Goal: Information Seeking & Learning: Check status

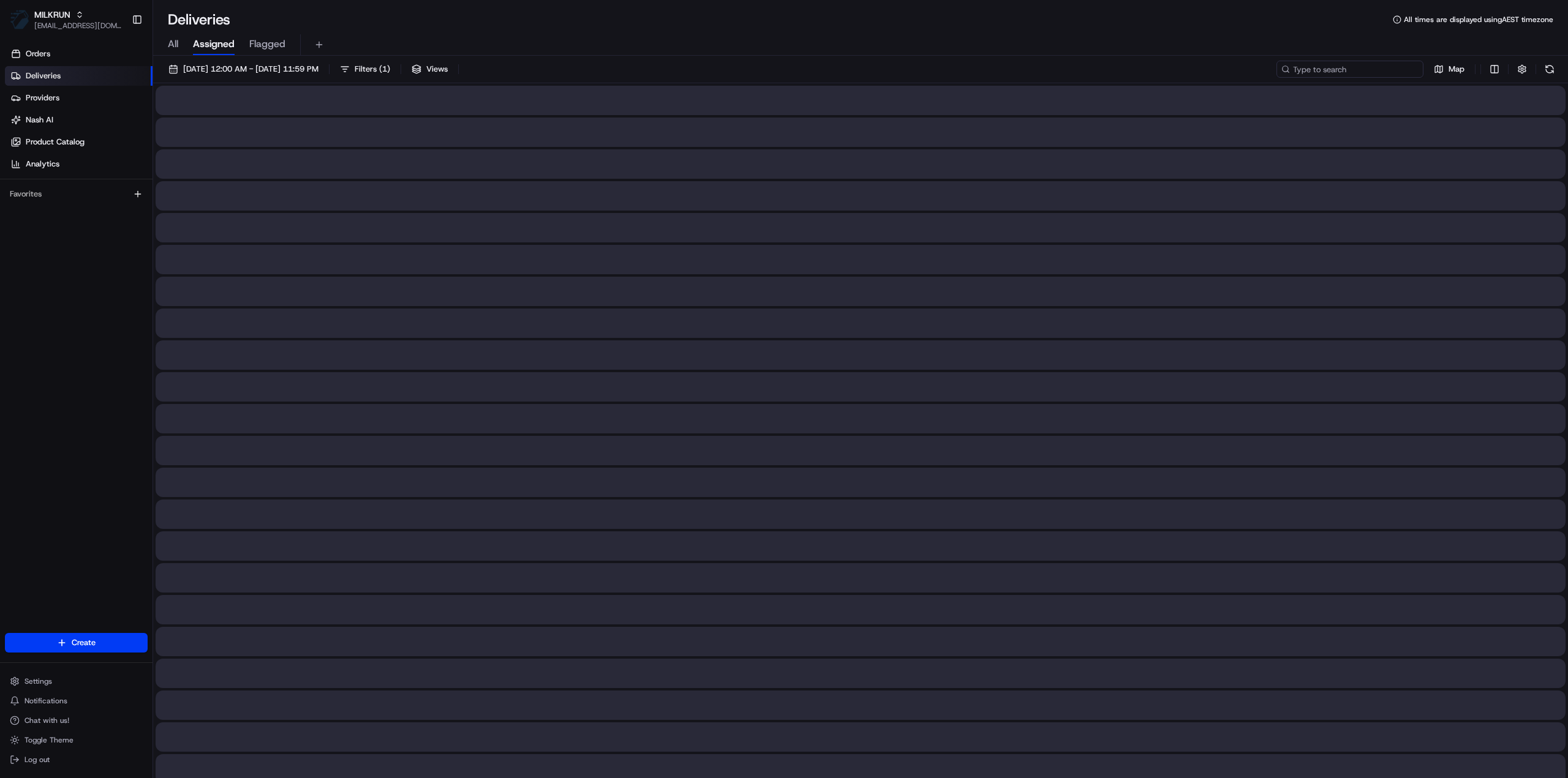
click at [1344, 72] on input at bounding box center [1349, 69] width 147 height 17
paste input "d5bcea6f-82a6-4b2e-95a3-aec6693acc09"
type input "d5bcea6f-82a6-4b2e-95a3-aec6693acc09"
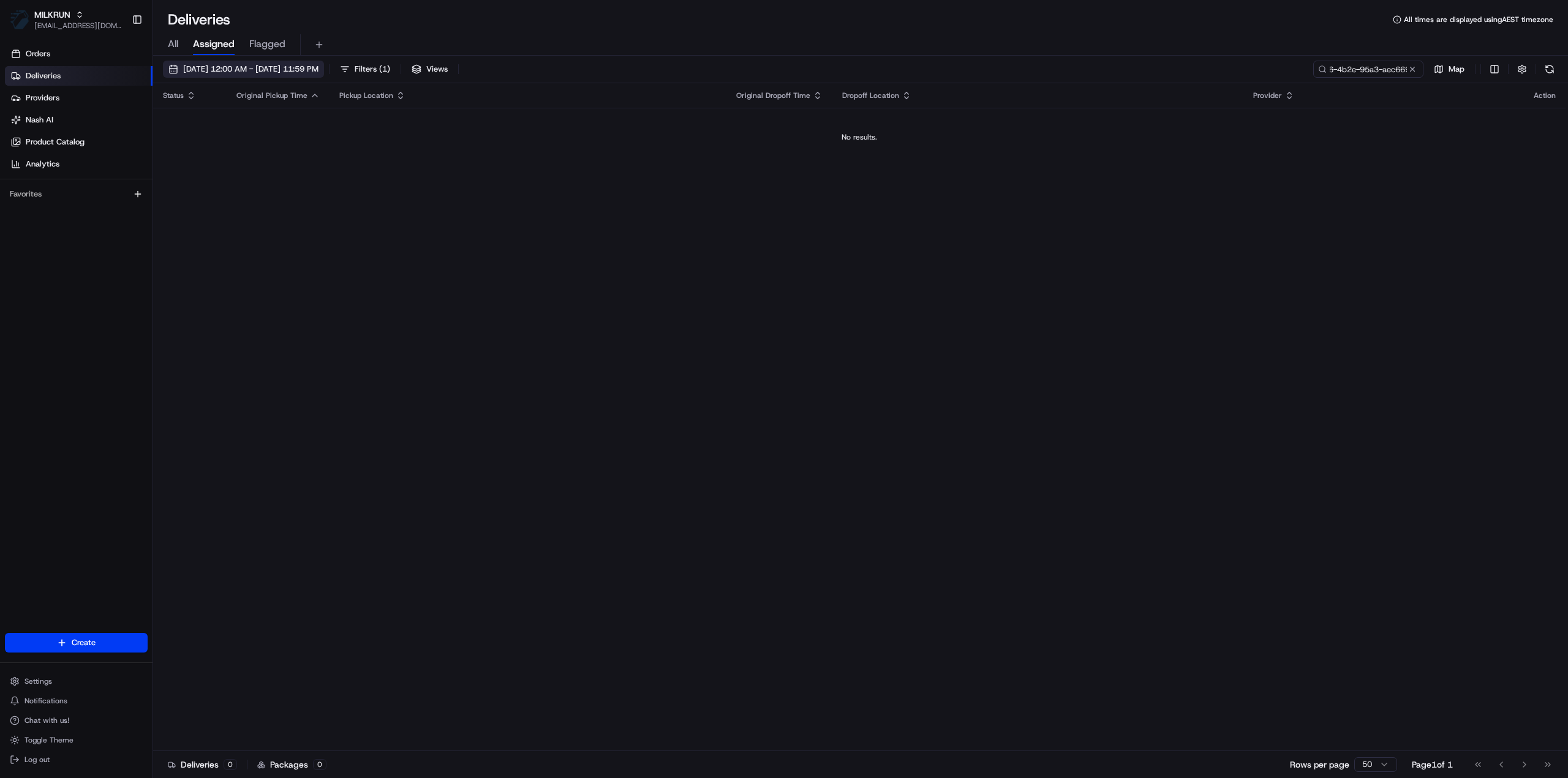
click at [272, 68] on span "[DATE] 12:00 AM - [DATE] 11:59 PM" at bounding box center [251, 68] width 135 height 11
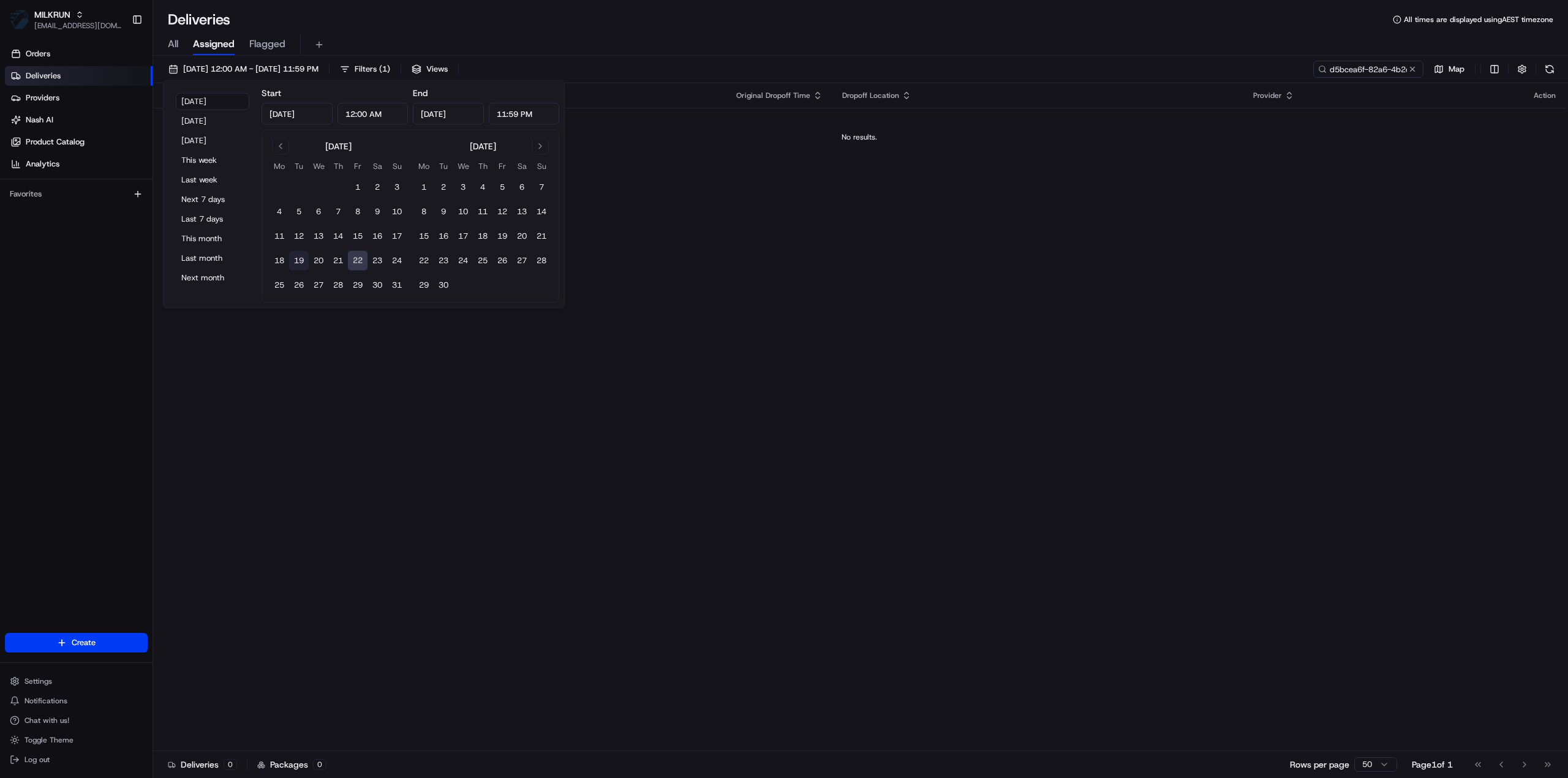
click at [301, 263] on button "19" at bounding box center [299, 261] width 20 height 20
type input "[DATE]"
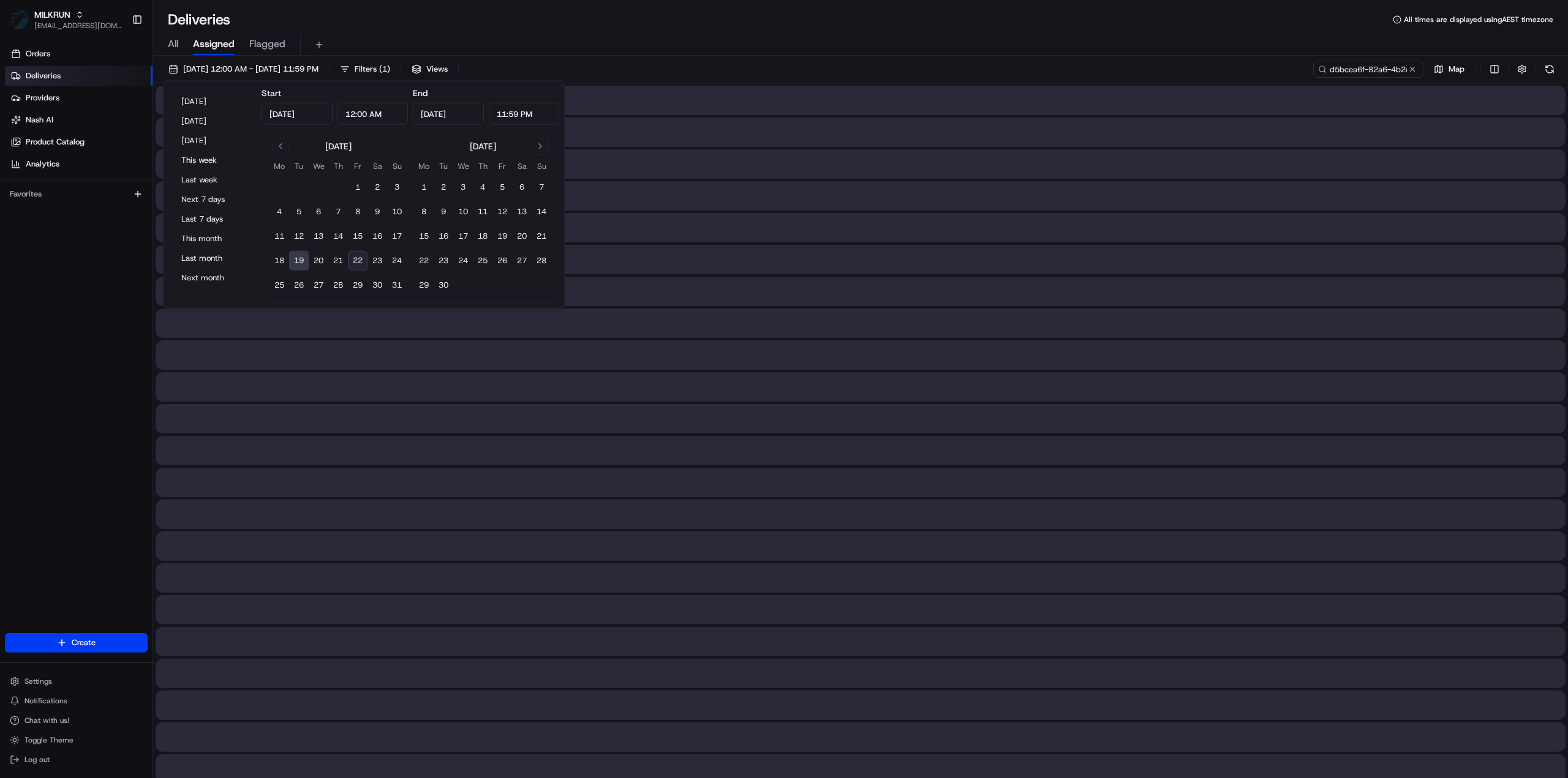
click at [301, 263] on button "19" at bounding box center [299, 261] width 20 height 20
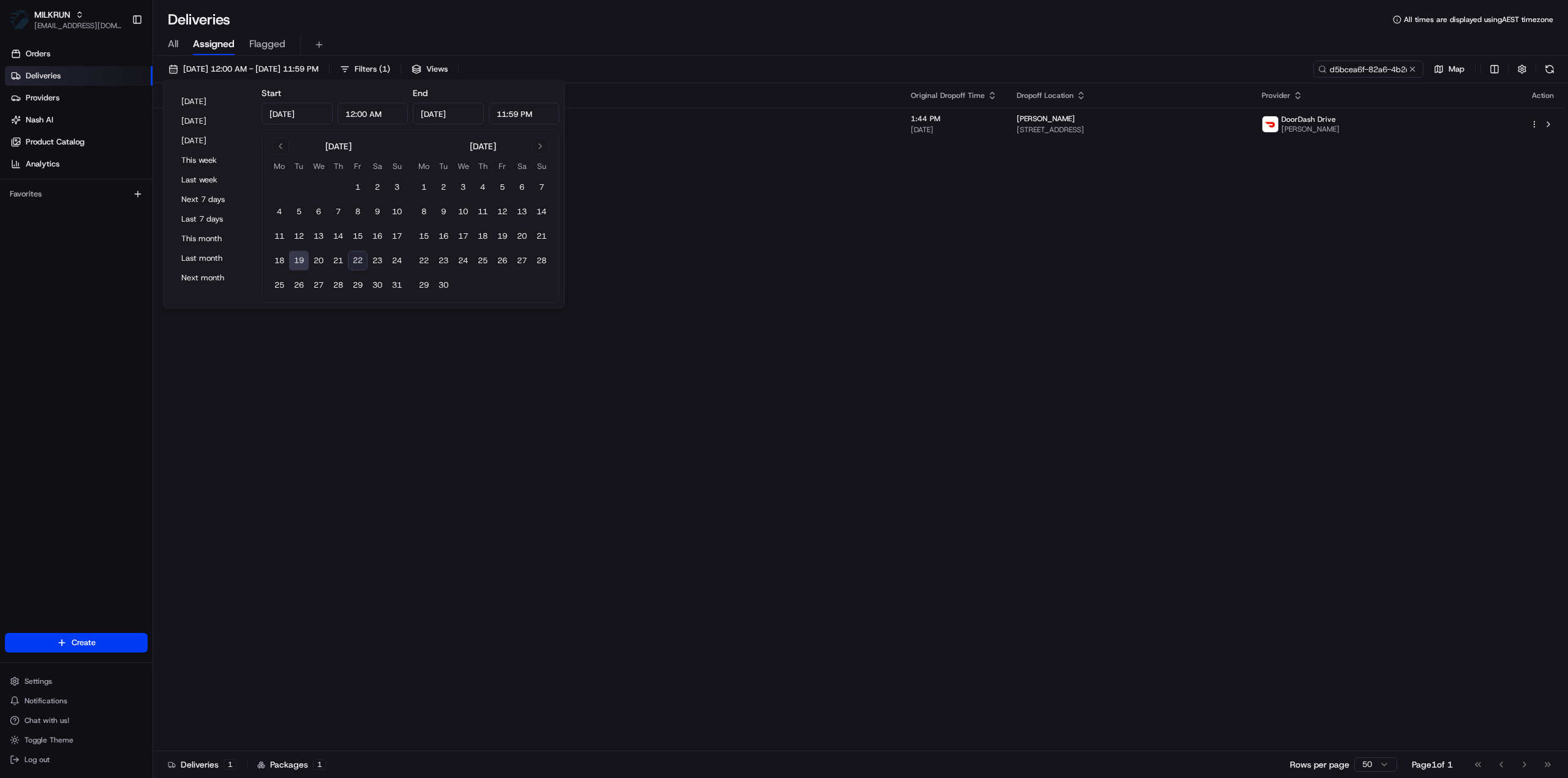
click at [299, 261] on button "19" at bounding box center [299, 261] width 20 height 20
click at [1051, 198] on div "Status Original Pickup Time Pickup Location Original Dropoff Time Dropoff Locat…" at bounding box center [859, 417] width 1412 height 668
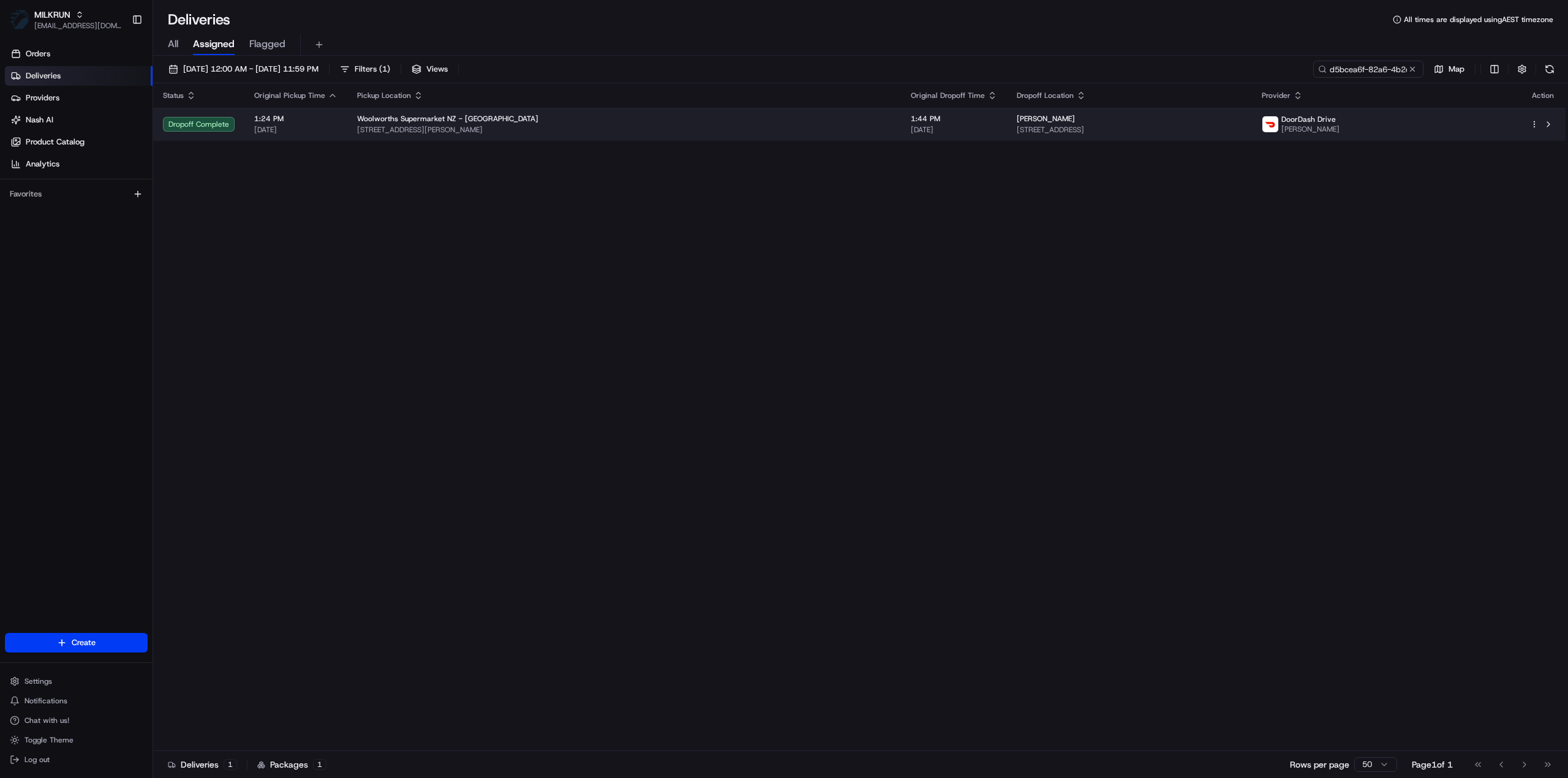
click at [1017, 133] on span "[STREET_ADDRESS]" at bounding box center [1129, 130] width 225 height 10
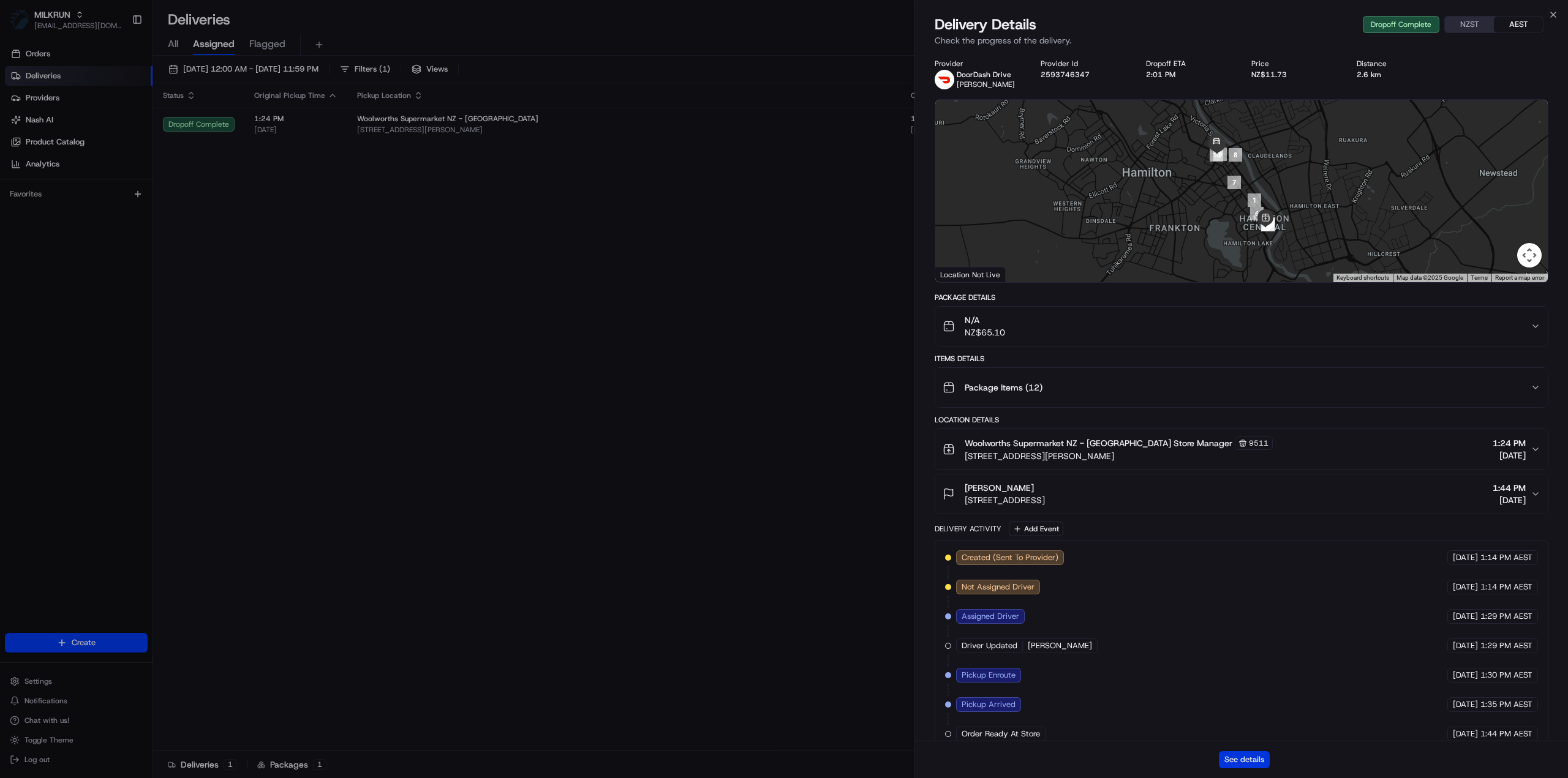
click at [1231, 752] on button "See details" at bounding box center [1243, 759] width 51 height 17
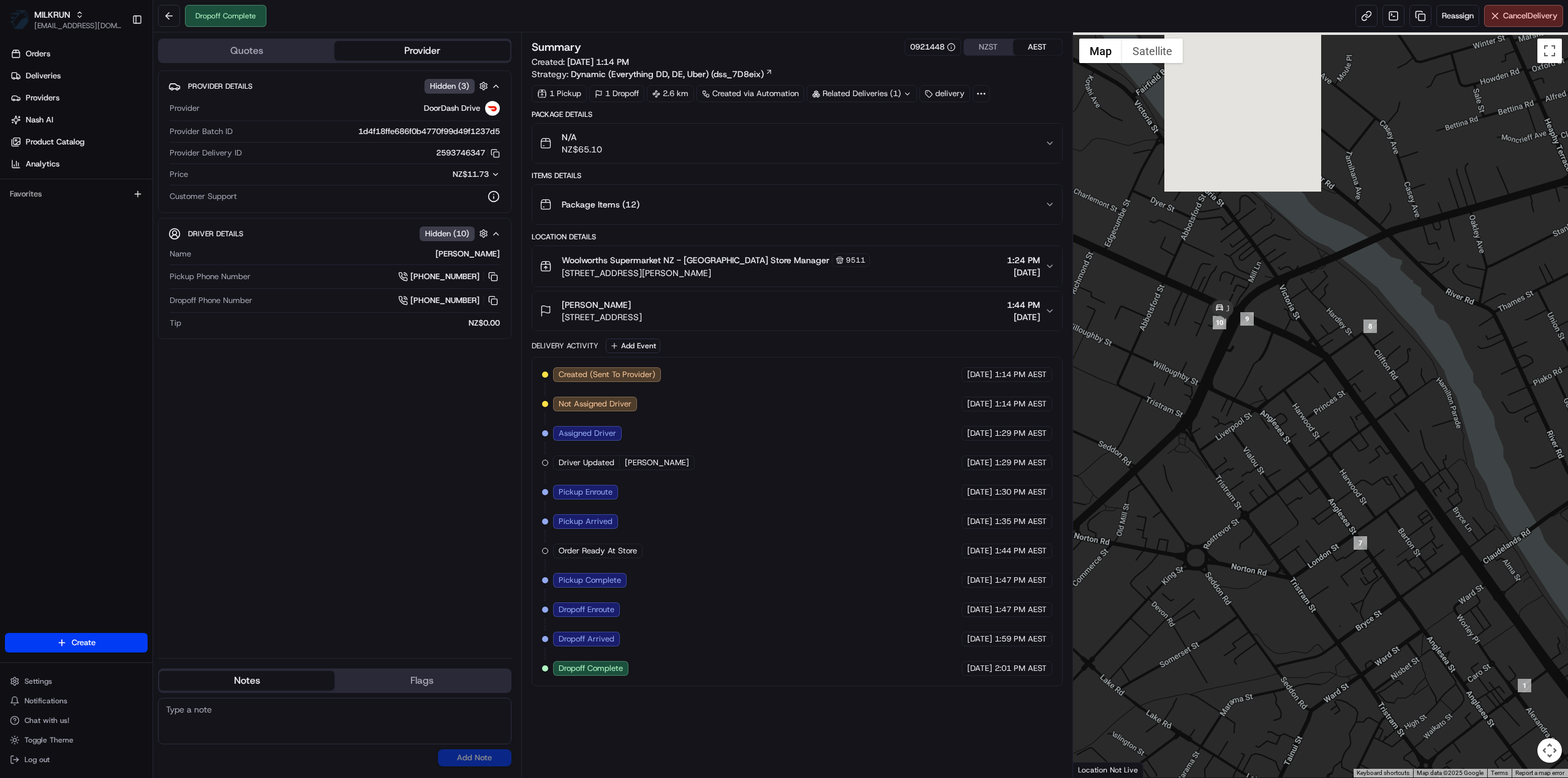
drag, startPoint x: 1144, startPoint y: 156, endPoint x: 1237, endPoint y: 358, distance: 222.4
click at [1237, 358] on div at bounding box center [1321, 405] width 496 height 745
